Goal: Task Accomplishment & Management: Manage account settings

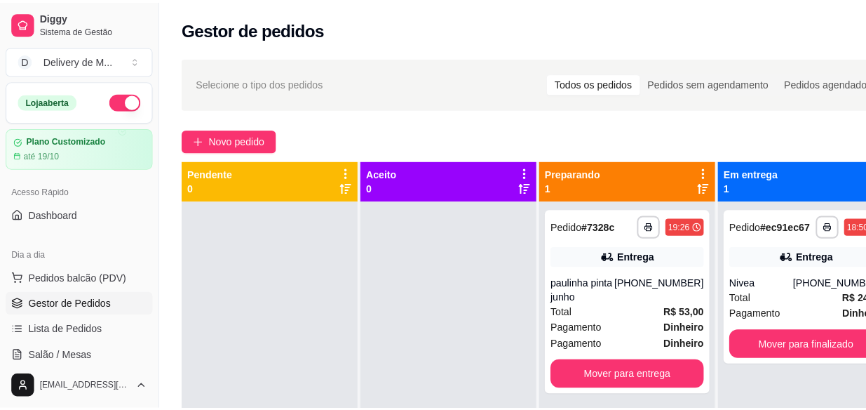
scroll to position [223, 0]
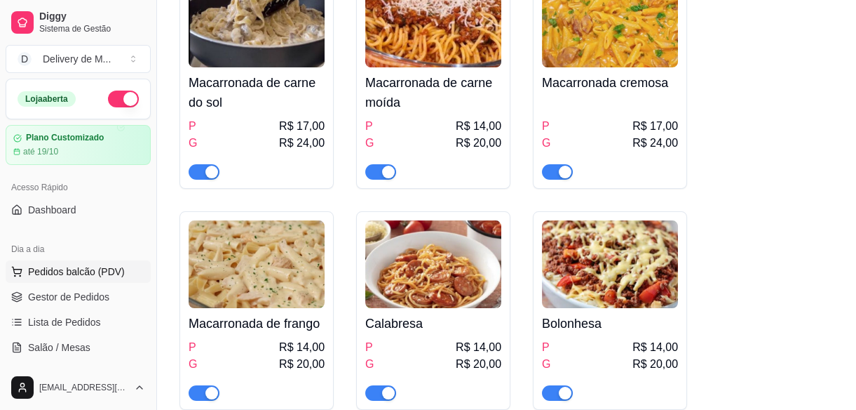
click at [56, 267] on span "Pedidos balcão (PDV)" at bounding box center [76, 271] width 97 height 14
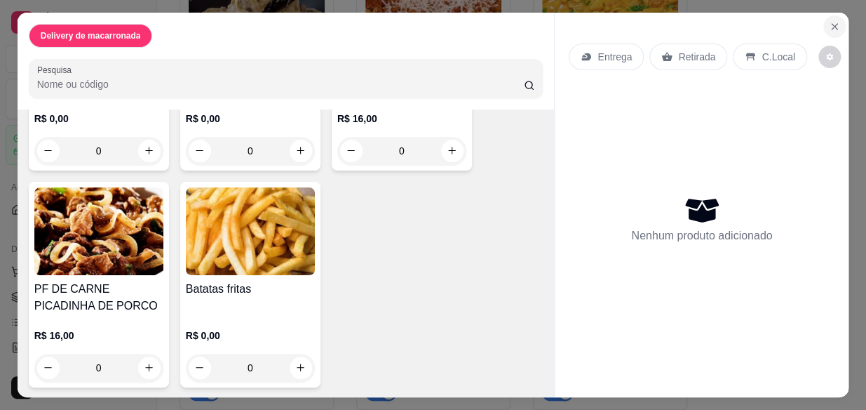
click at [829, 26] on icon "Close" at bounding box center [834, 26] width 11 height 11
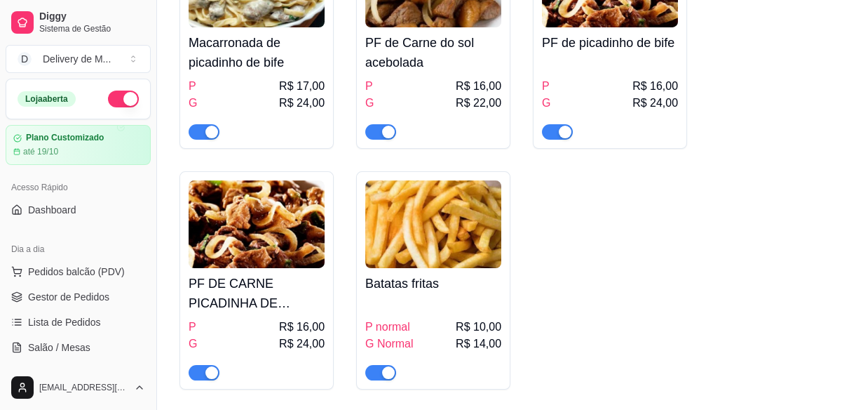
scroll to position [733, 0]
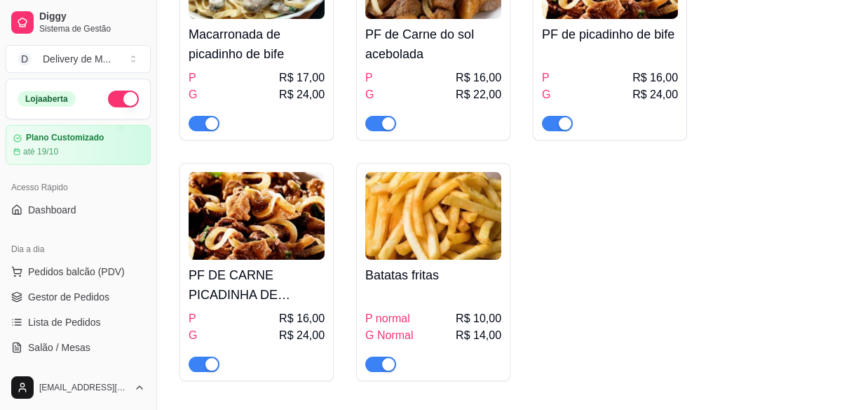
click at [378, 365] on span "button" at bounding box center [380, 363] width 31 height 15
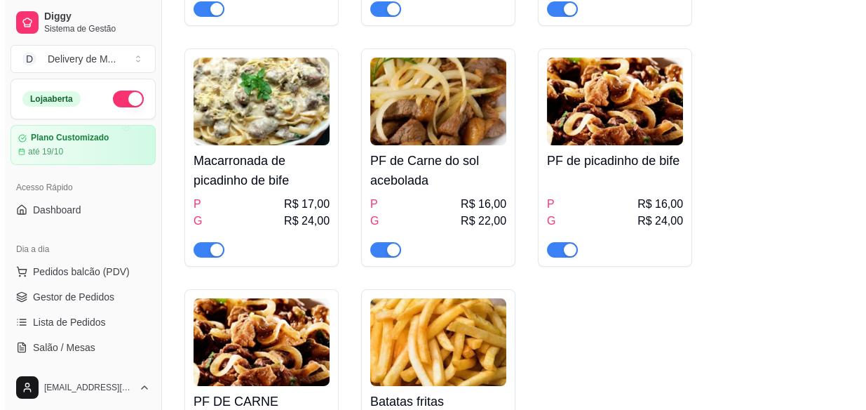
scroll to position [605, 0]
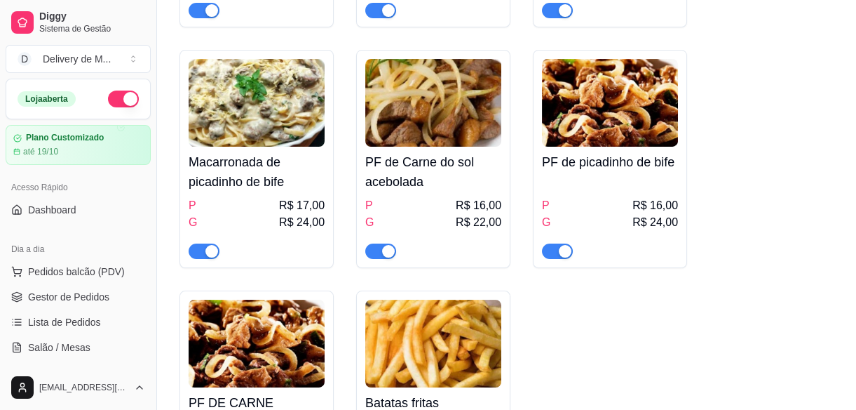
click at [477, 140] on img at bounding box center [433, 103] width 136 height 88
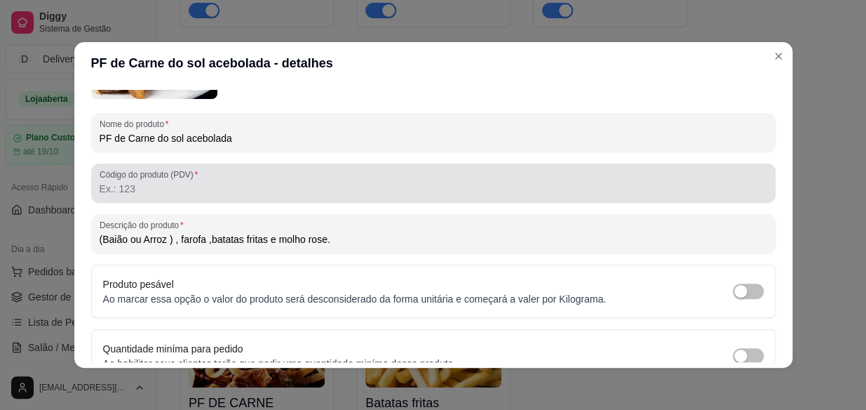
scroll to position [191, 0]
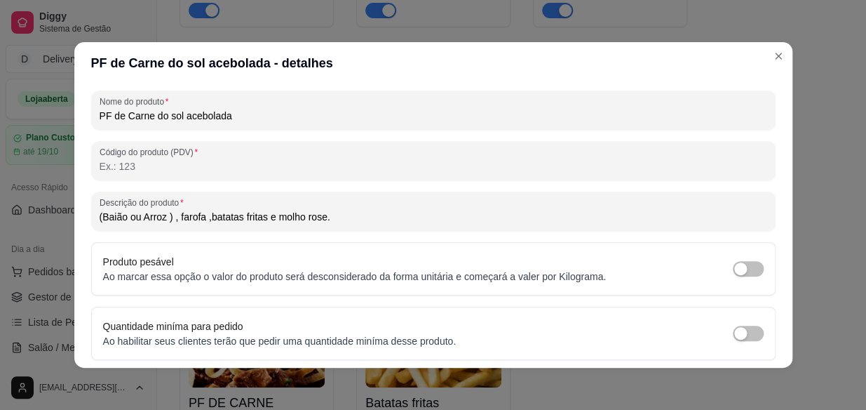
click at [331, 214] on input "(Baião ou Arroz ) , farofa ,batatas fritas e molho rose." at bounding box center [434, 217] width 668 height 14
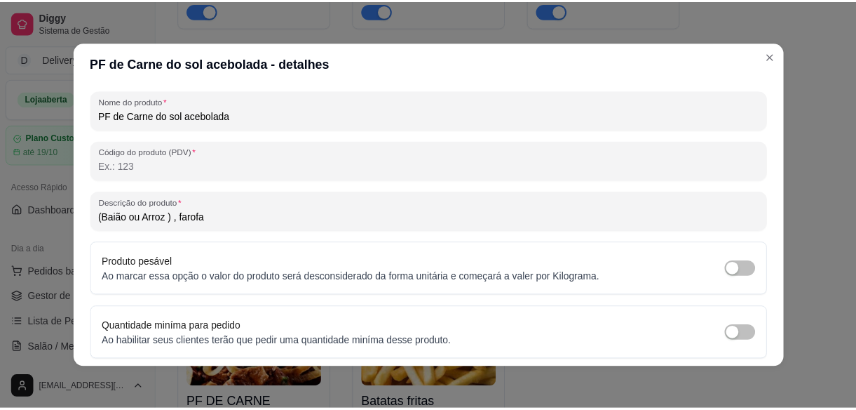
scroll to position [239, 0]
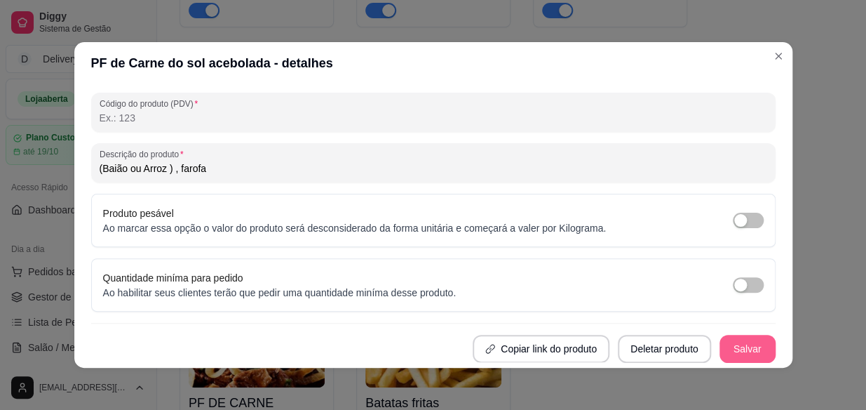
type input "(Baião ou Arroz ) , farofa"
click at [741, 347] on button "Salvar" at bounding box center [747, 348] width 55 height 27
click at [736, 347] on button "Salvar" at bounding box center [748, 349] width 56 height 28
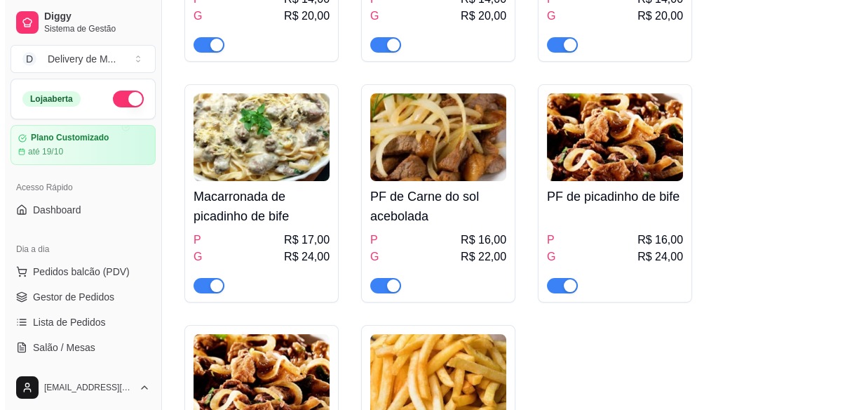
scroll to position [541, 0]
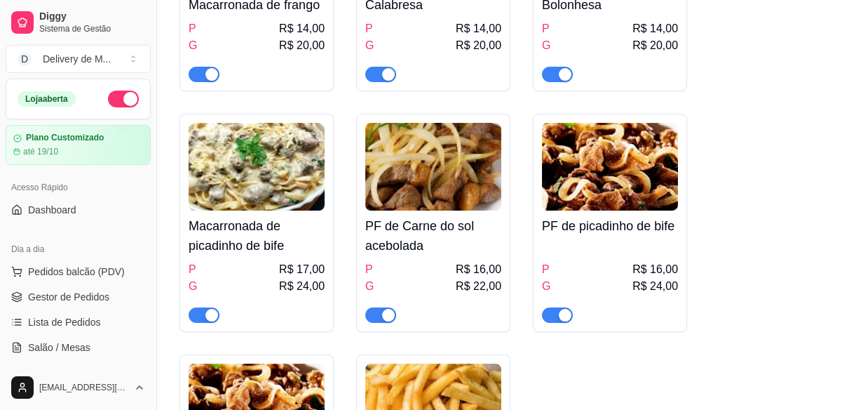
click at [586, 248] on div "P R$ 16,00 G R$ 24,00" at bounding box center [610, 281] width 136 height 81
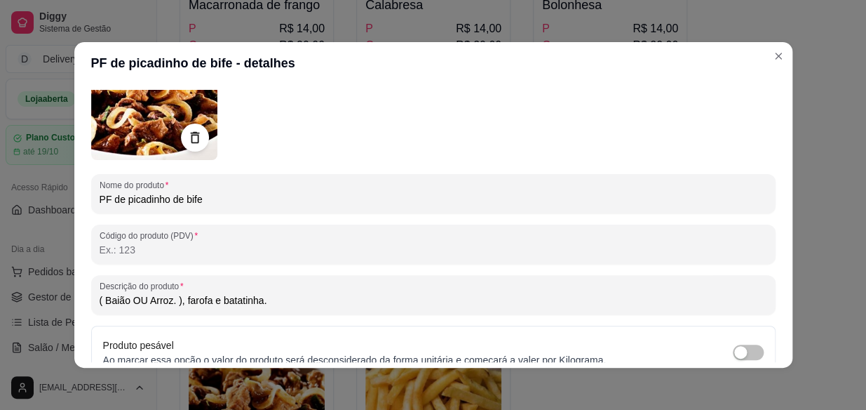
scroll to position [127, 0]
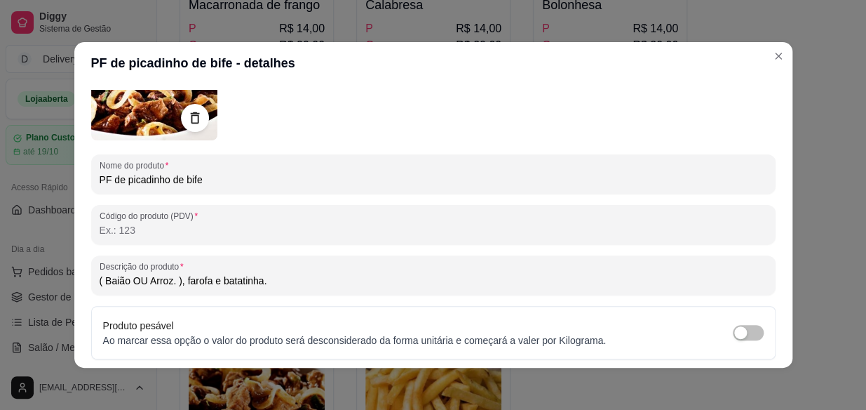
click at [300, 279] on input "( Baião OU Arroz. ), farofa e batatinha." at bounding box center [434, 281] width 668 height 14
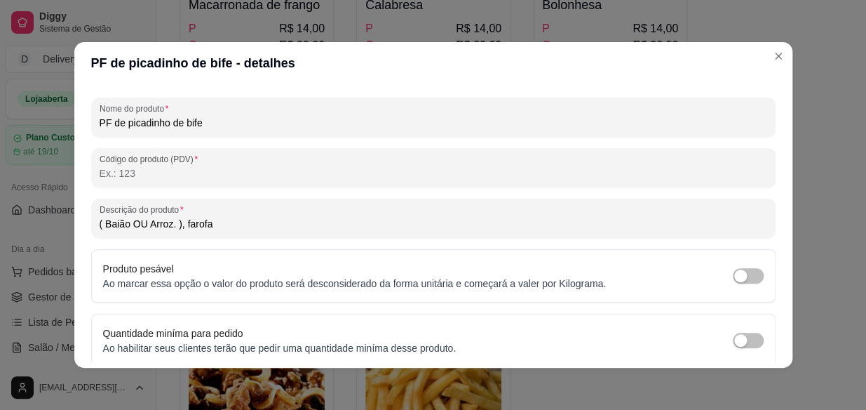
scroll to position [239, 0]
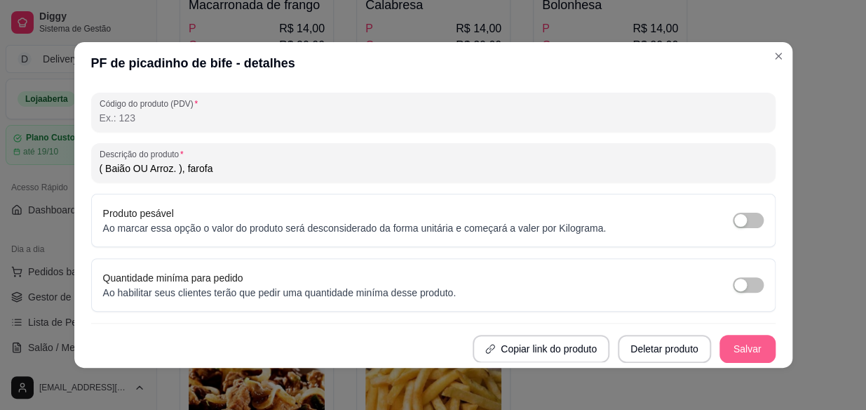
type input "( Baião OU Arroz. ), farofa"
click at [732, 348] on button "Salvar" at bounding box center [748, 349] width 56 height 28
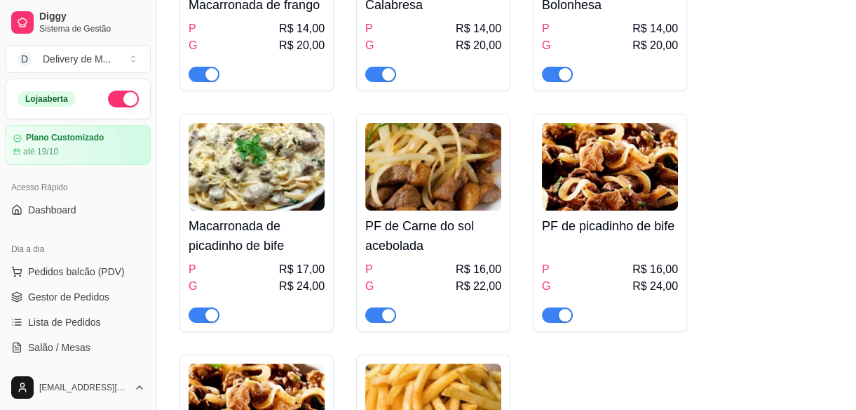
click at [635, 189] on img at bounding box center [610, 167] width 136 height 88
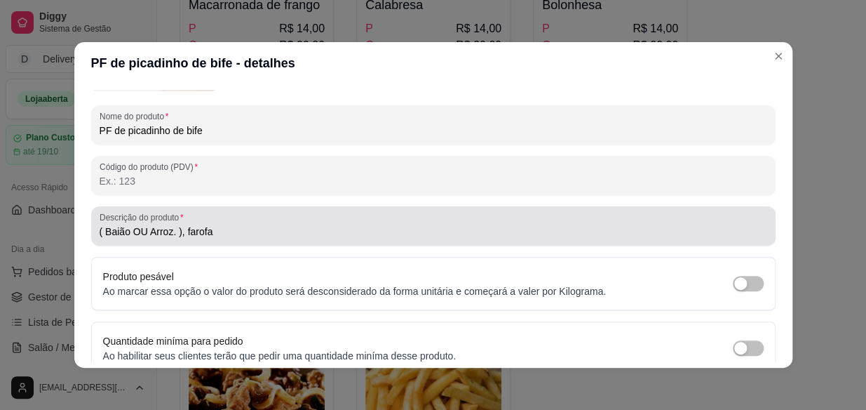
scroll to position [191, 0]
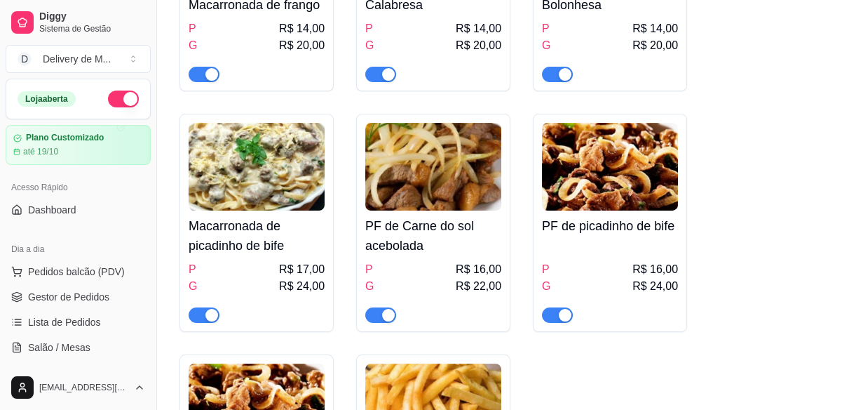
click at [445, 228] on h4 "PF de Carne do sol acebolada" at bounding box center [433, 235] width 136 height 39
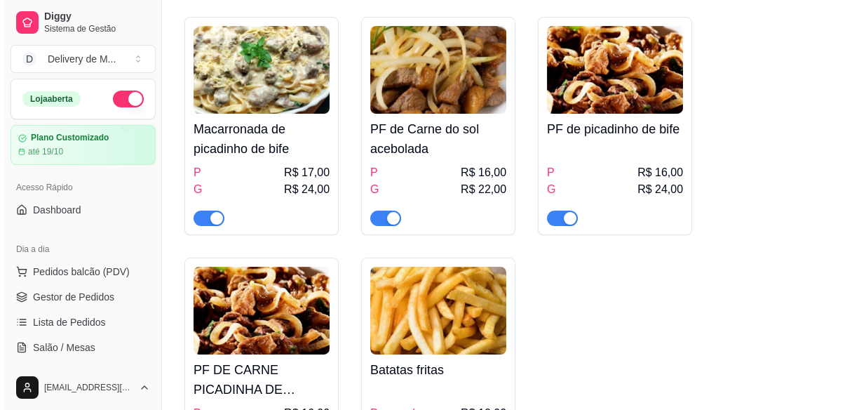
scroll to position [669, 0]
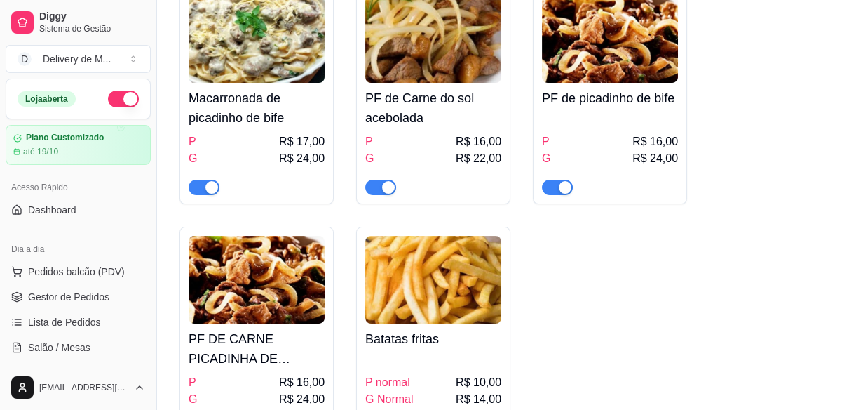
click at [276, 287] on img at bounding box center [257, 280] width 136 height 88
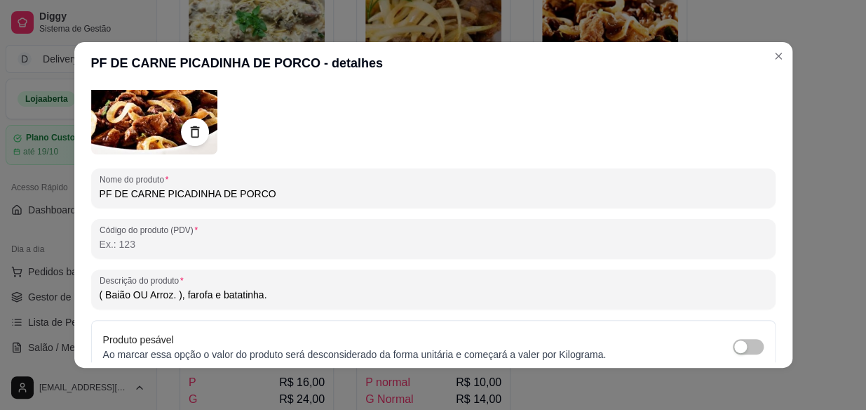
scroll to position [112, 0]
click at [284, 291] on input "( Baião OU Arroz. ), farofa e batatinha." at bounding box center [434, 295] width 668 height 14
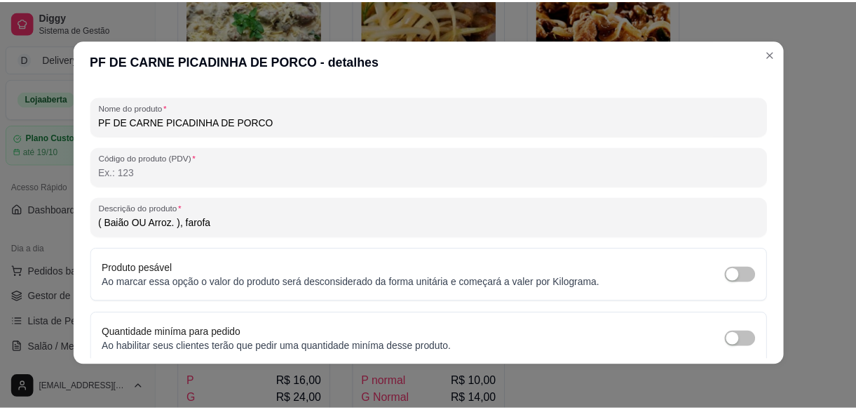
scroll to position [239, 0]
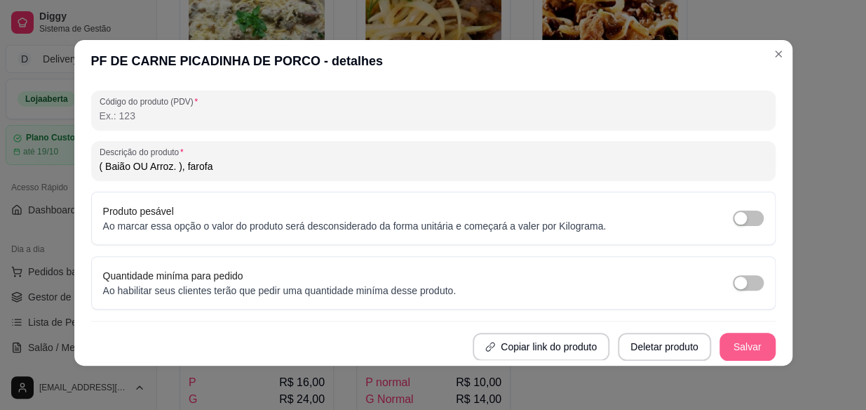
type input "( Baião OU Arroz. ), farofa"
click at [744, 347] on button "Salvar" at bounding box center [748, 346] width 56 height 28
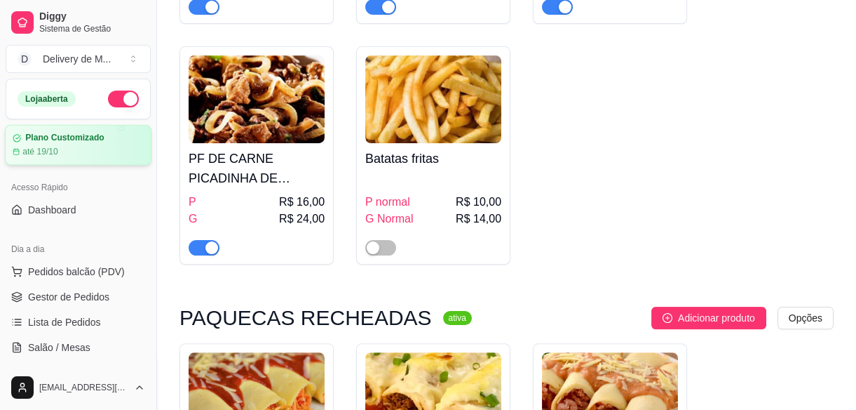
scroll to position [669, 0]
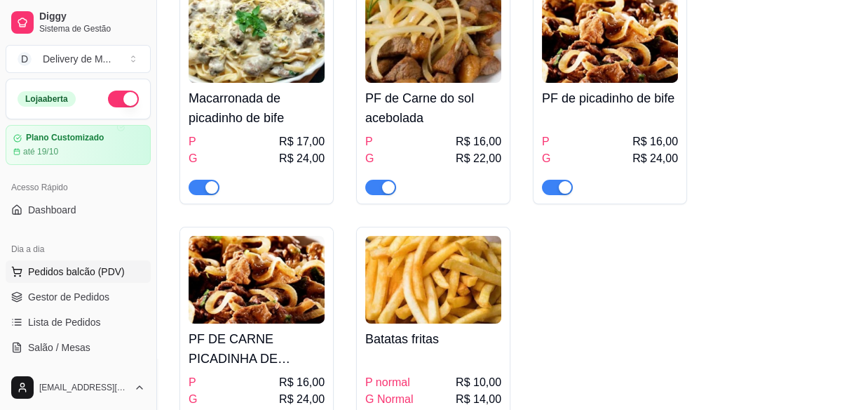
click at [105, 267] on span "Pedidos balcão (PDV)" at bounding box center [76, 271] width 97 height 14
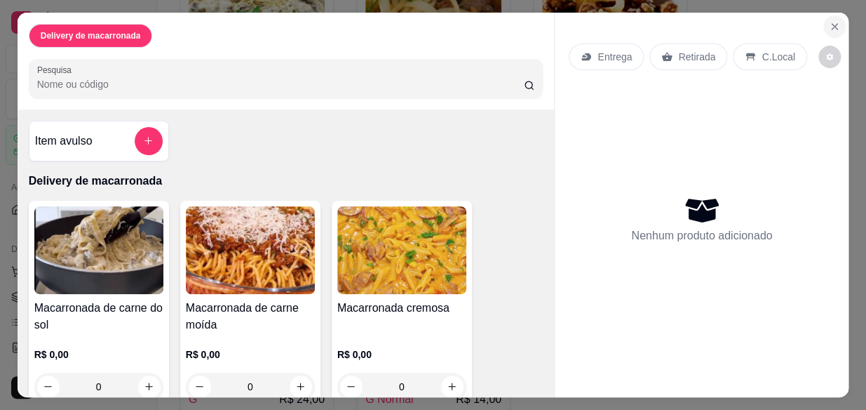
click at [829, 27] on icon "Close" at bounding box center [834, 26] width 11 height 11
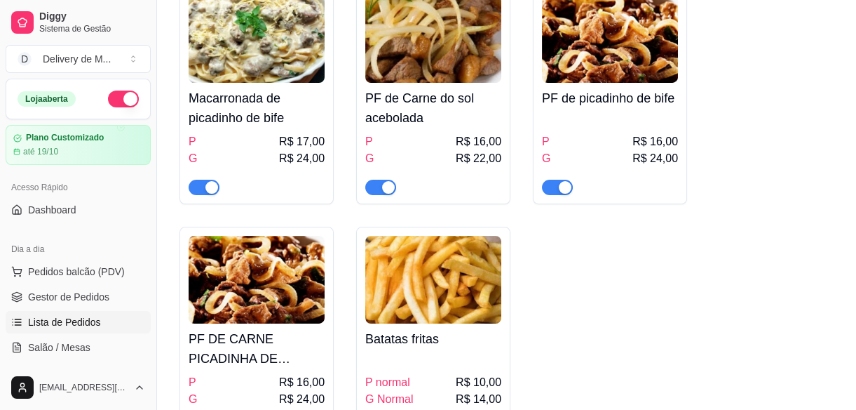
click at [64, 322] on span "Lista de Pedidos" at bounding box center [64, 322] width 73 height 14
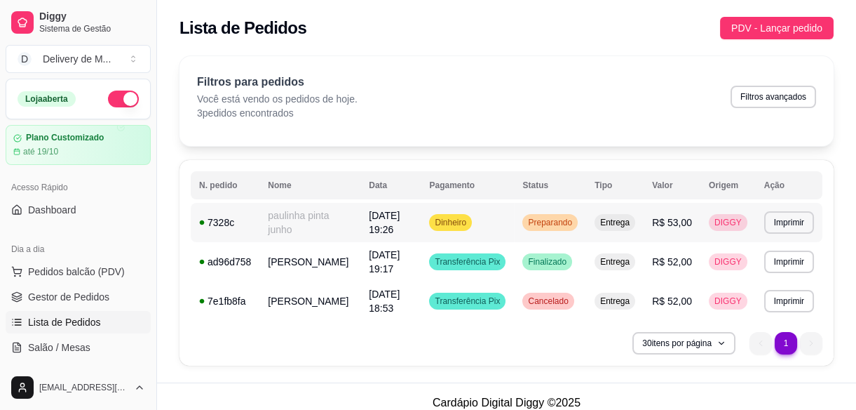
click at [603, 231] on td "Entrega" at bounding box center [615, 222] width 58 height 39
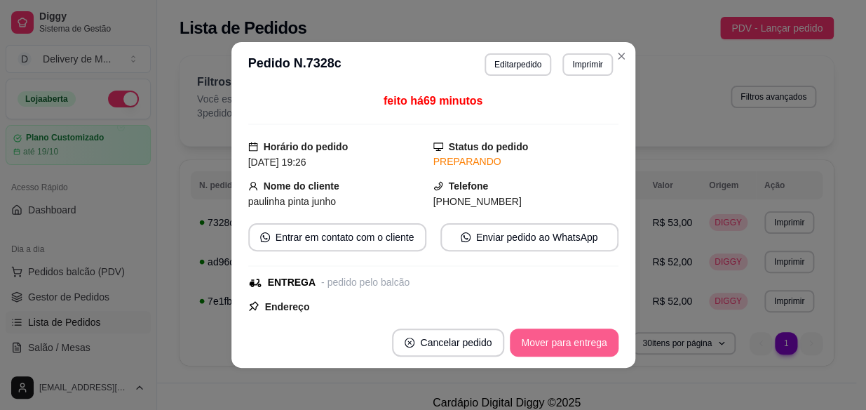
click at [562, 343] on button "Mover para entrega" at bounding box center [564, 342] width 108 height 28
click at [562, 343] on button "Mover para finalizado" at bounding box center [560, 342] width 113 height 27
